Goal: Navigation & Orientation: Find specific page/section

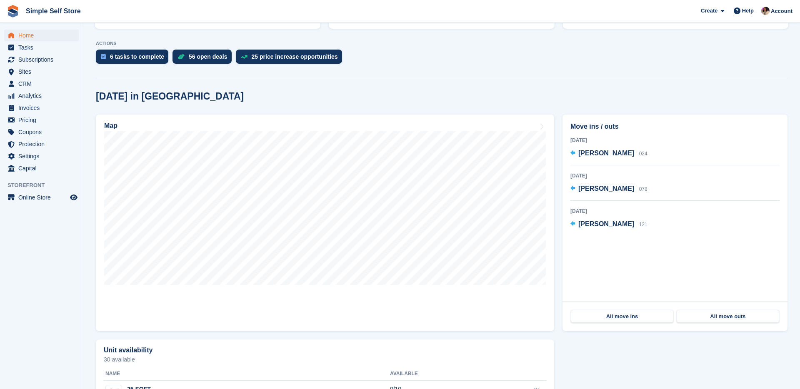
scroll to position [157, 0]
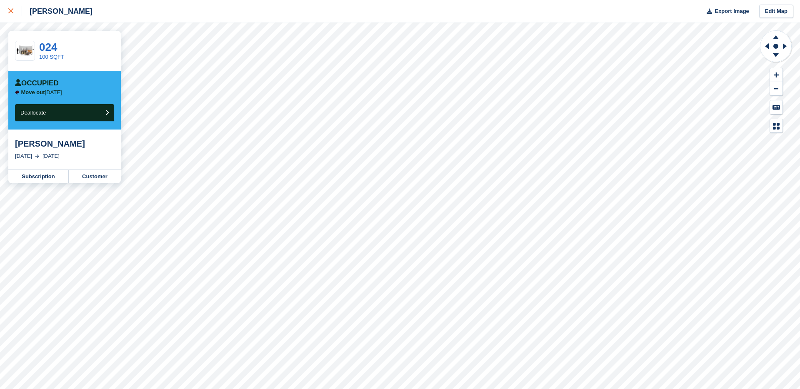
click at [11, 14] on div at bounding box center [15, 11] width 14 height 10
